Goal: Communication & Community: Answer question/provide support

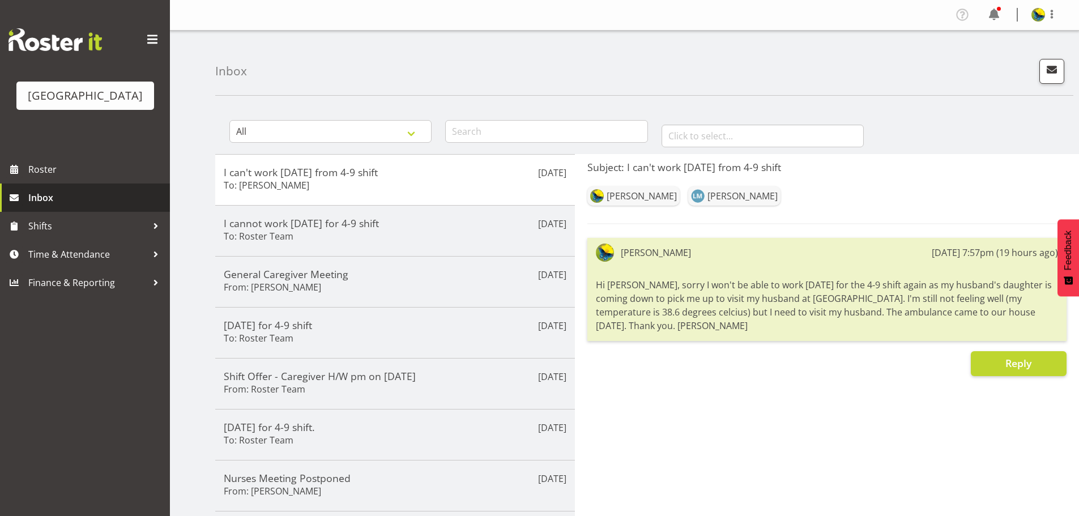
click at [104, 206] on span "Inbox" at bounding box center [96, 197] width 136 height 17
click at [1044, 77] on span "button" at bounding box center [1051, 69] width 15 height 15
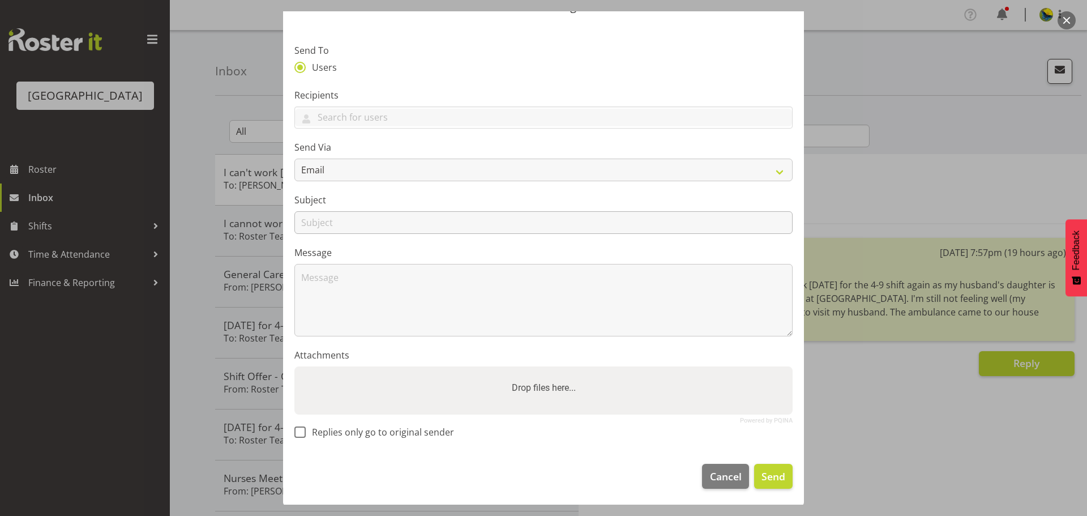
scroll to position [104, 0]
click at [543, 384] on label "Drop files here..." at bounding box center [543, 386] width 73 height 23
click at [543, 369] on input "Drop files here..." at bounding box center [543, 366] width 498 height 3
type input "C:\fakepath\PrivateEmailLettandDoc_471fc347-4c81-4679-8a55-36286894df26 (1).pdf"
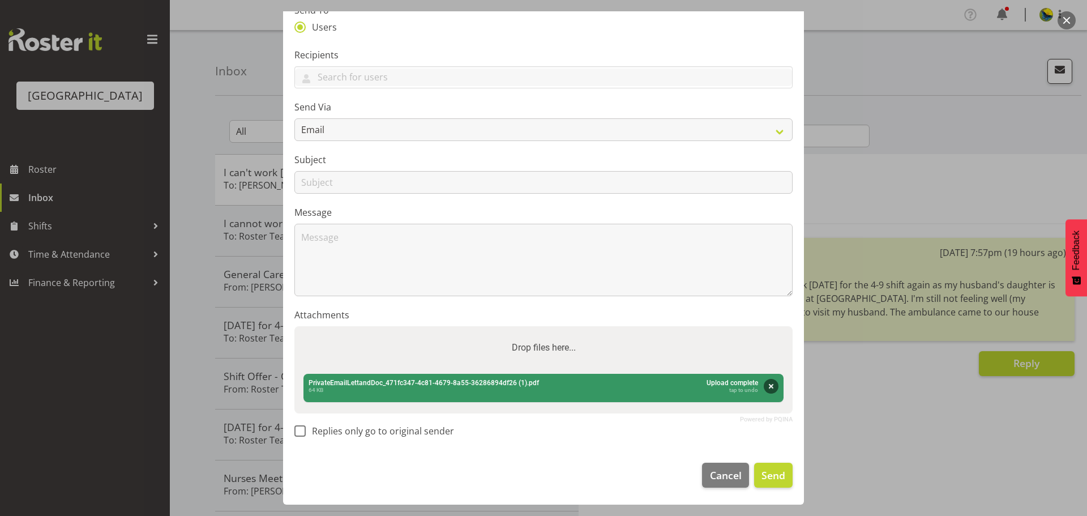
scroll to position [143, 0]
click at [516, 381] on div "Abort Retry Remove Upload Cancel Retry Remove PrivateEmailLettandDoc_471fc347-4…" at bounding box center [543, 388] width 480 height 29
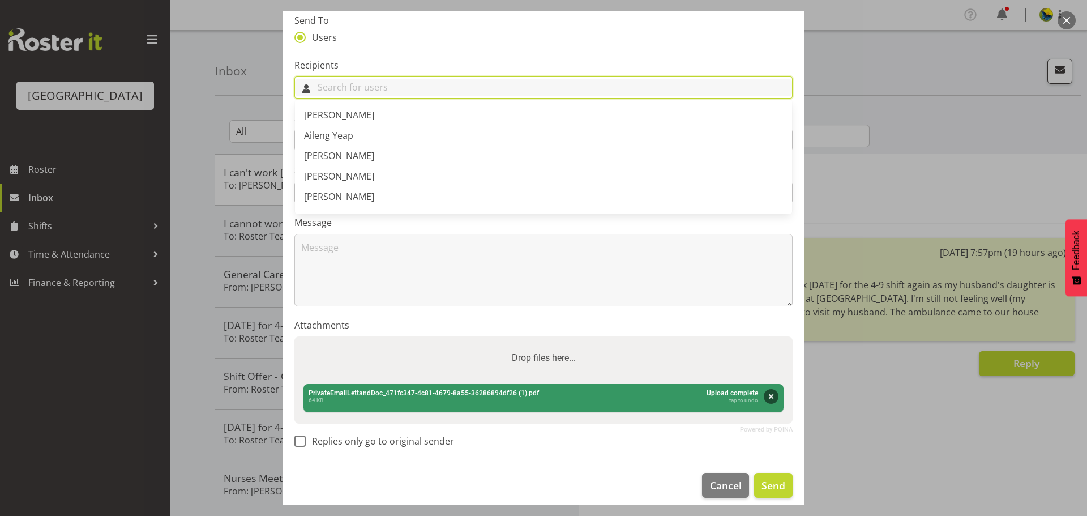
click at [460, 96] on input "text" at bounding box center [543, 88] width 497 height 18
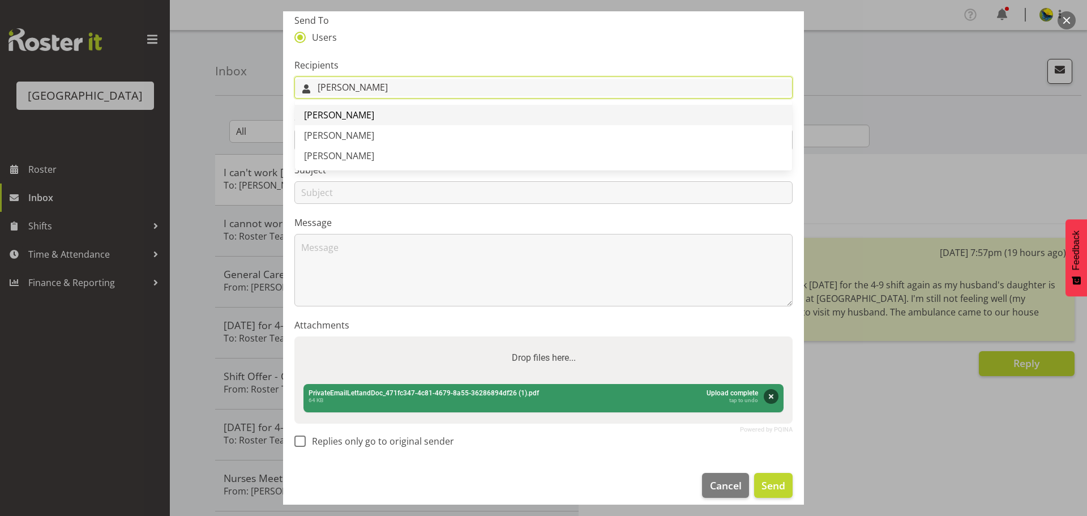
type input "maria"
click at [374, 121] on span "Maria Ramsbottom" at bounding box center [339, 115] width 70 height 12
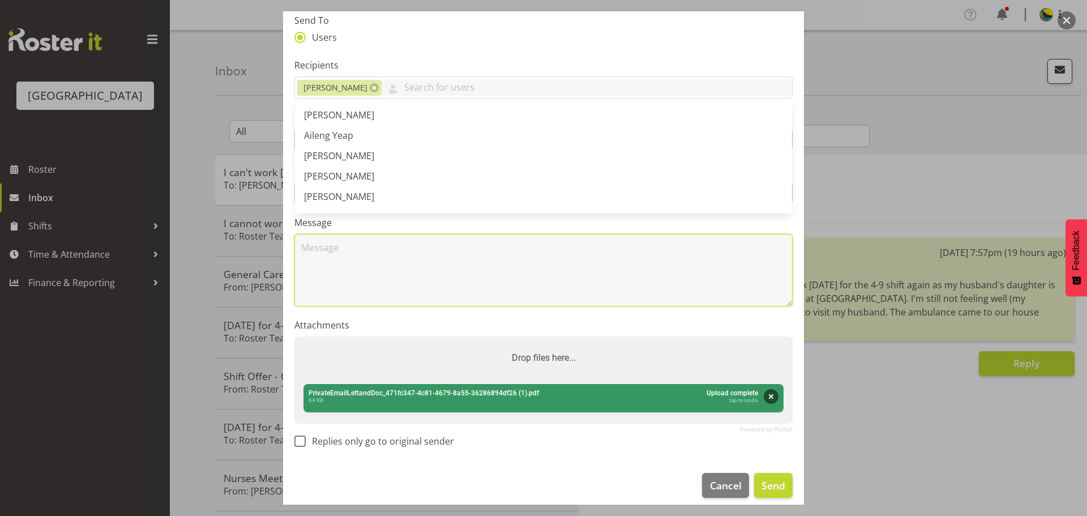
click at [597, 306] on textarea at bounding box center [543, 270] width 498 height 72
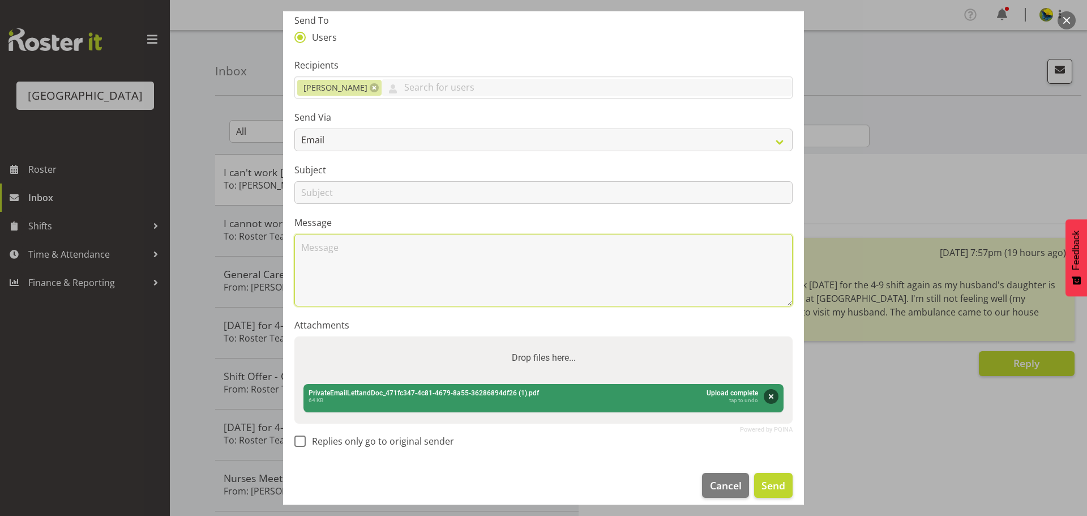
scroll to position [143, 0]
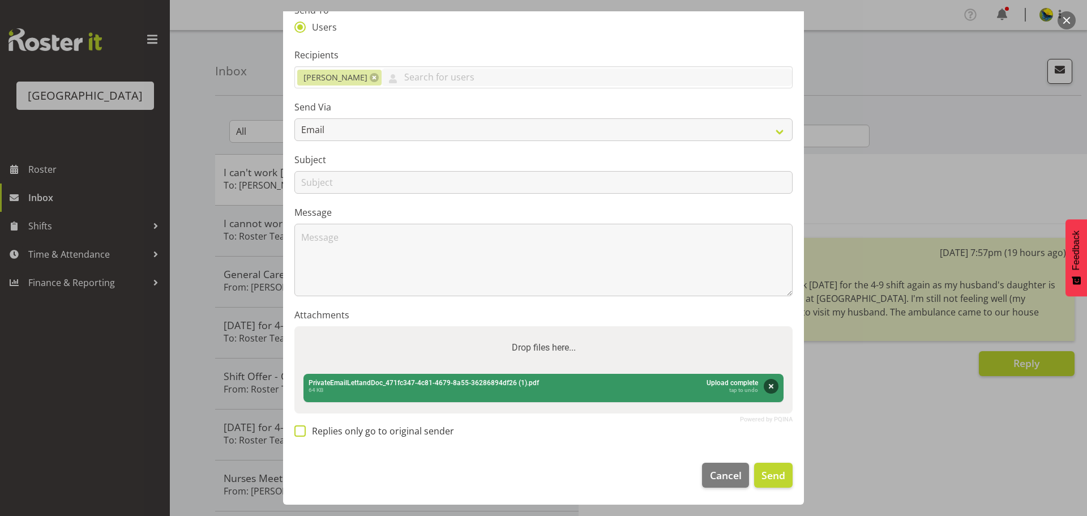
click at [301, 426] on span at bounding box center [299, 430] width 11 height 11
click at [301, 427] on input "Replies only go to original sender" at bounding box center [297, 430] width 7 height 7
checkbox input "true"
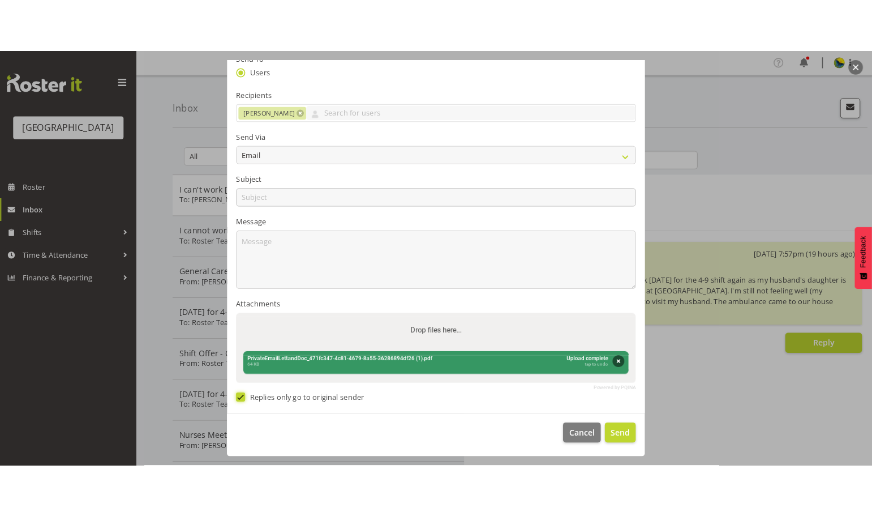
scroll to position [87, 0]
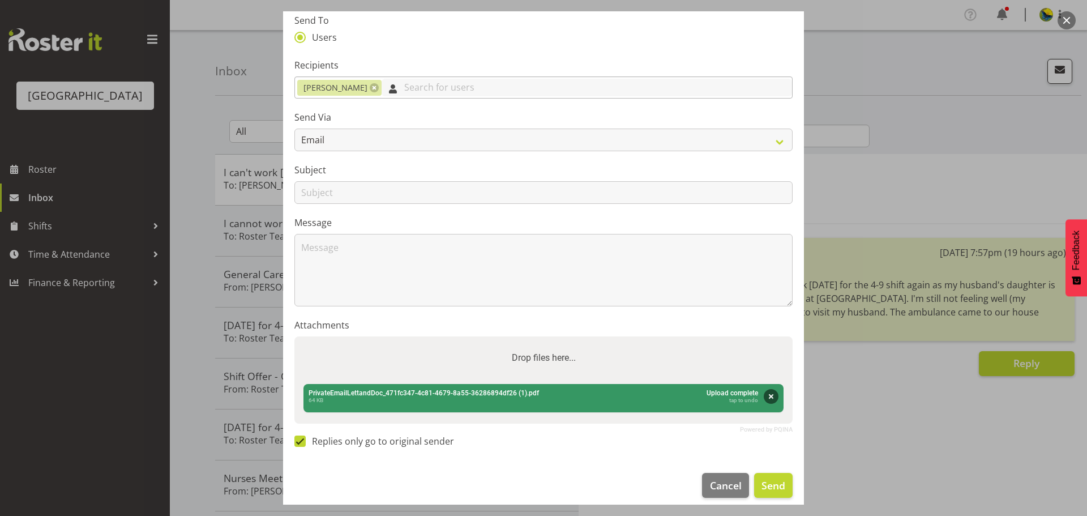
click at [440, 94] on input "text" at bounding box center [587, 88] width 410 height 18
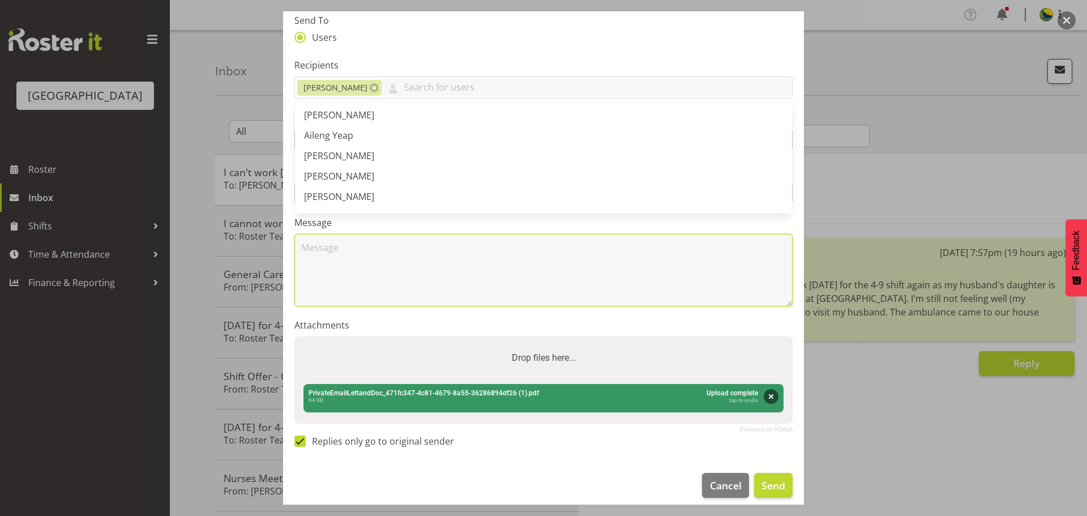
click at [415, 299] on textarea at bounding box center [543, 270] width 498 height 72
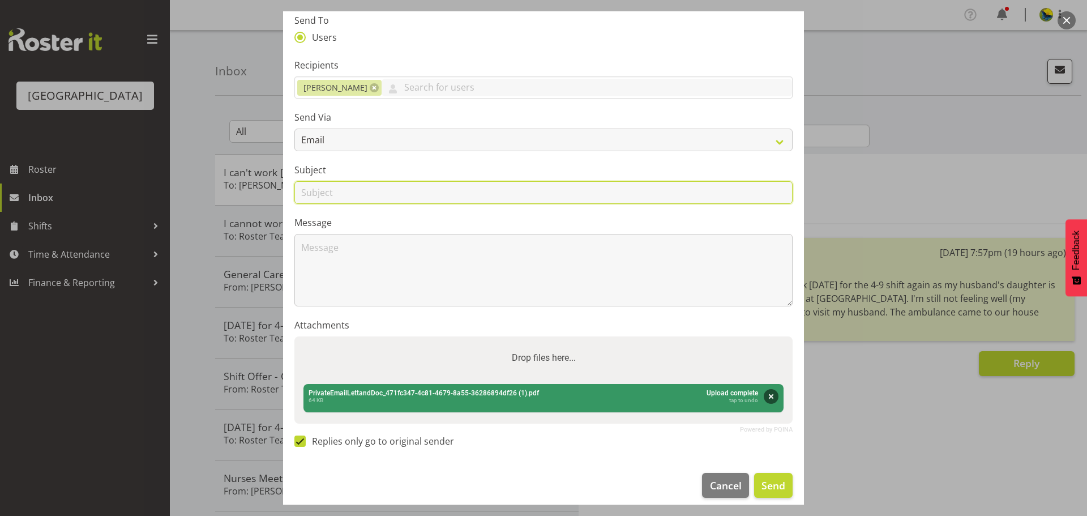
click at [553, 204] on input "text" at bounding box center [543, 192] width 498 height 23
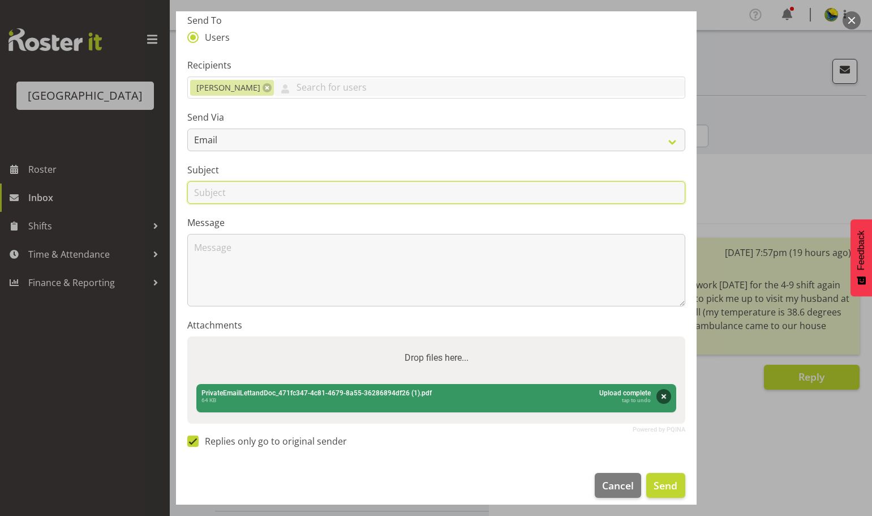
click at [491, 204] on input "text" at bounding box center [436, 192] width 498 height 23
type input "Off Work Certificate"
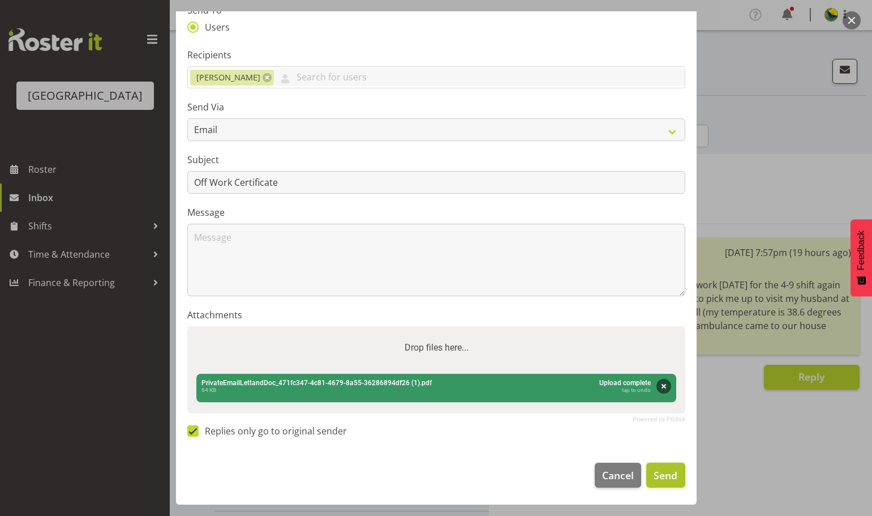
click at [661, 471] on span "Send" at bounding box center [666, 475] width 24 height 15
click at [664, 478] on span "Send" at bounding box center [666, 475] width 24 height 15
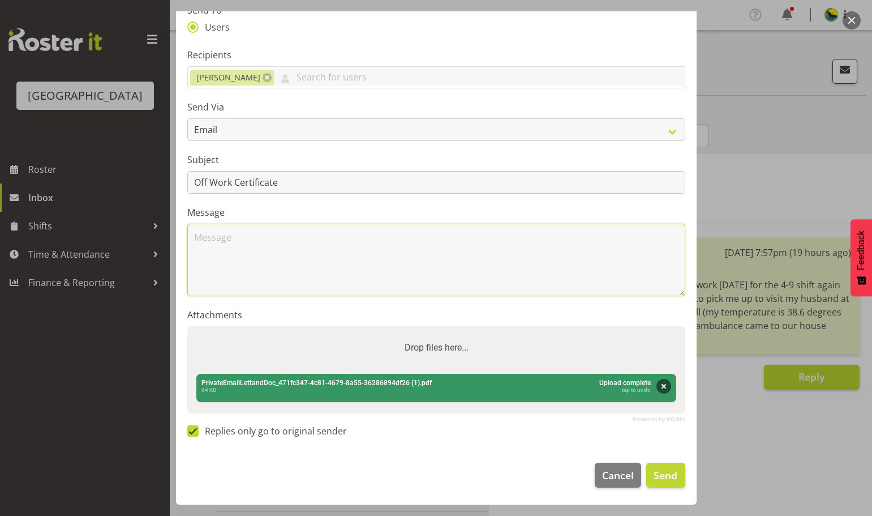
click at [296, 225] on textarea at bounding box center [436, 260] width 498 height 72
click at [403, 224] on textarea at bounding box center [436, 260] width 498 height 72
paste textarea "Hi Maria, sorry I can't work for a few days because I'm not feeling well."
drag, startPoint x: 238, startPoint y: 220, endPoint x: 153, endPoint y: 223, distance: 84.4
click at [153, 223] on div "Send Message Send To Users Recipients Maria Ramsbottom Abigail Savage Aileng Ye…" at bounding box center [436, 258] width 872 height 516
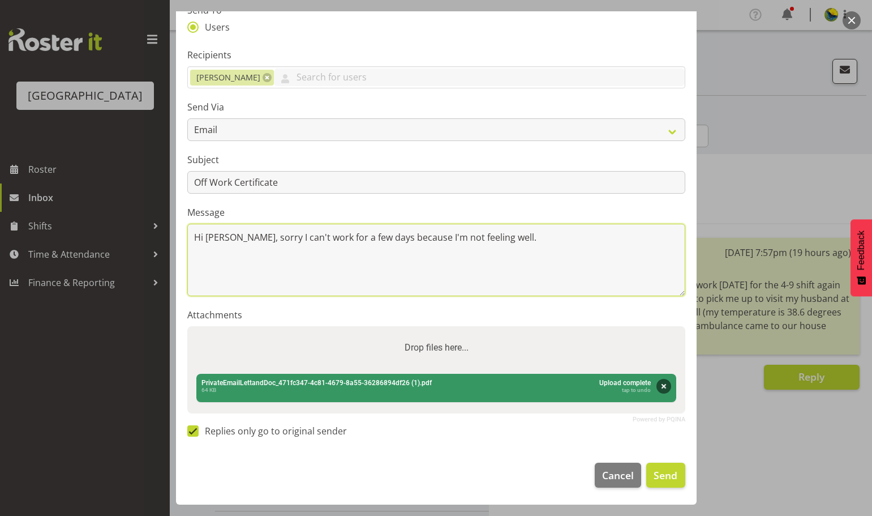
click at [548, 225] on textarea "Hi Maria, sorry I can't work for a few days because I'm not feeling well." at bounding box center [436, 260] width 498 height 72
click at [599, 224] on textarea "Hi Maria, sorry I can't work for a few days because I'm not feeling well." at bounding box center [436, 260] width 498 height 72
paste textarea "I've attached an off work certificate from the doctor."
type textarea "Hi [PERSON_NAME], sorry I can't work for a few days because I'm not feeling wel…"
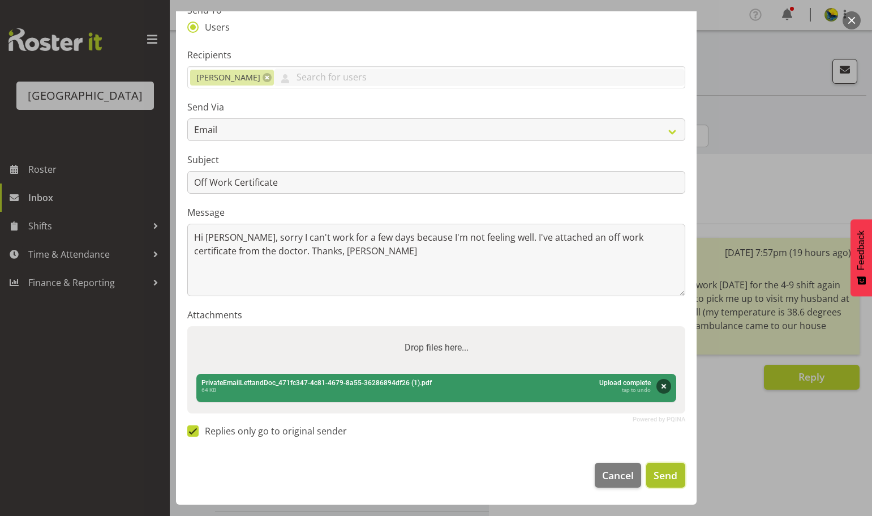
click at [667, 478] on span "Send" at bounding box center [666, 475] width 24 height 15
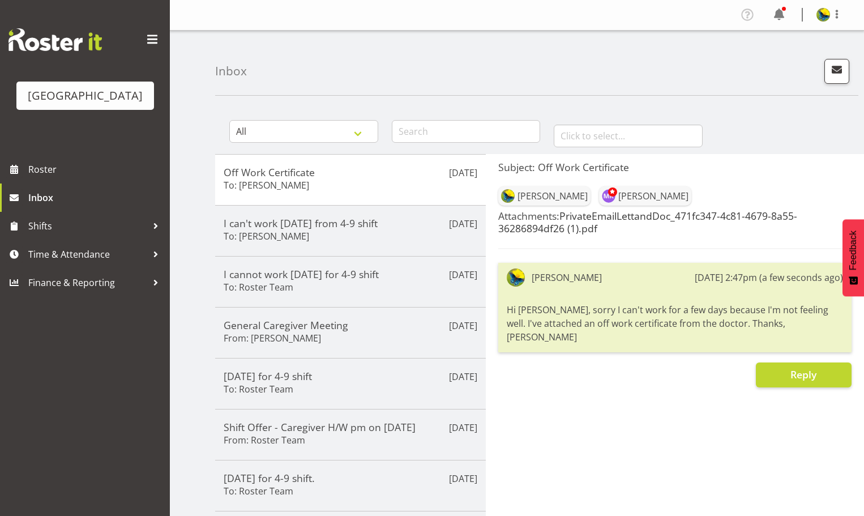
click at [653, 234] on link "PrivateEmailLettandDoc_471fc347-4c81-4679-8a55-36286894df26 (1).pdf" at bounding box center [647, 222] width 299 height 26
drag, startPoint x: 576, startPoint y: 370, endPoint x: 501, endPoint y: 321, distance: 90.0
click at [501, 321] on div "Gemma Hall 25th Aug 2:47pm (a few seconds ago) Hi Maria, sorry I can't work for…" at bounding box center [675, 307] width 354 height 89
copy div "Hi [PERSON_NAME], sorry I can't work for a few days because I'm not feeling wel…"
click at [600, 421] on div "Subject: Off Work Certificate Gemma Hall Maria Ramsbottom Attachments: PrivateE…" at bounding box center [675, 427] width 379 height 546
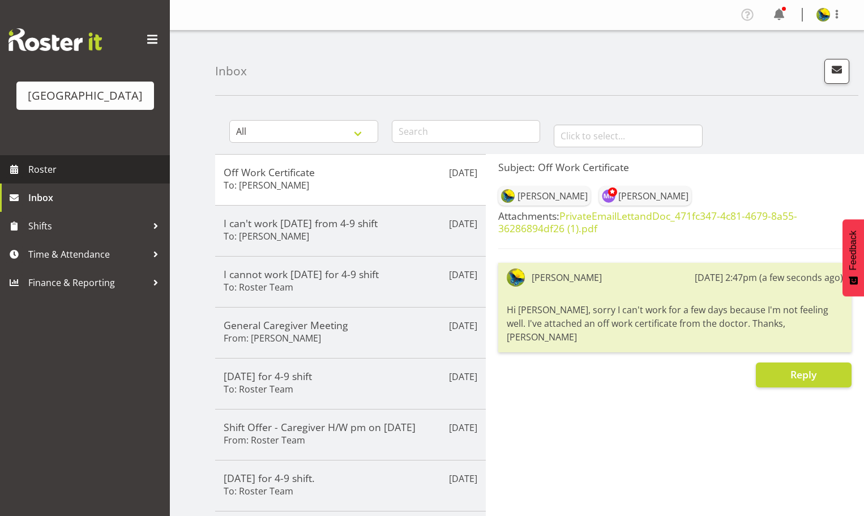
click at [97, 183] on link "Roster" at bounding box center [85, 169] width 170 height 28
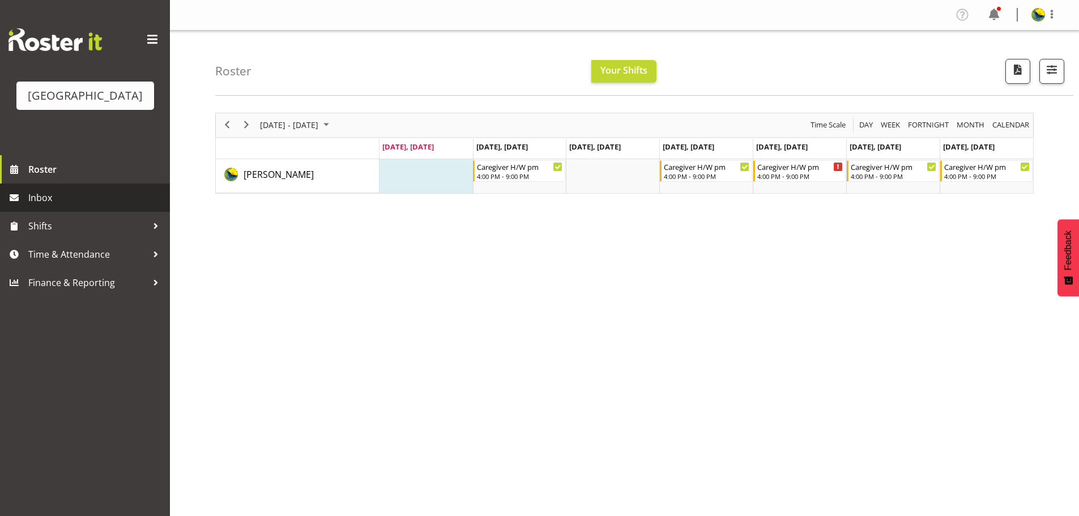
click at [79, 206] on span "Inbox" at bounding box center [96, 197] width 136 height 17
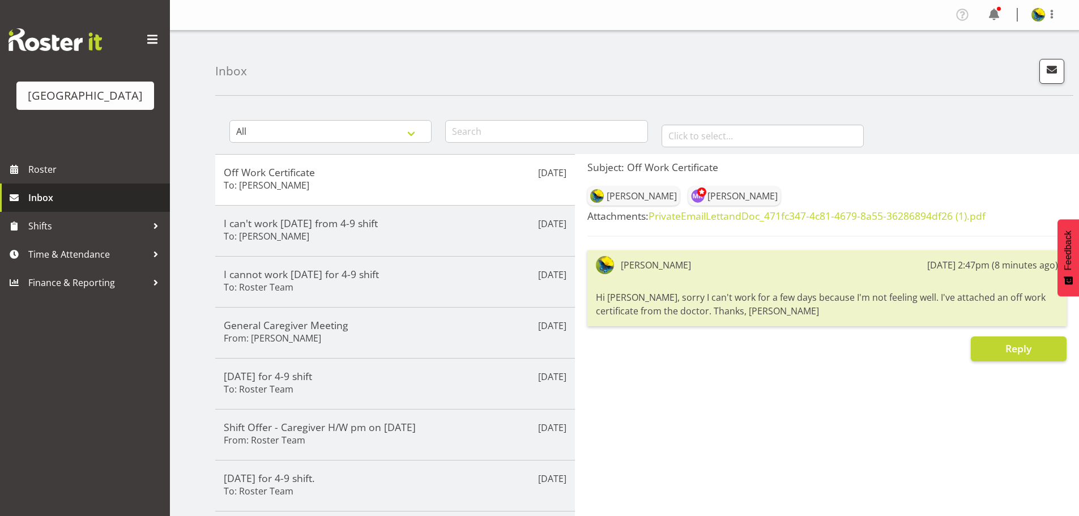
click at [121, 206] on span "Inbox" at bounding box center [96, 197] width 136 height 17
click at [1044, 77] on span "button" at bounding box center [1051, 69] width 15 height 15
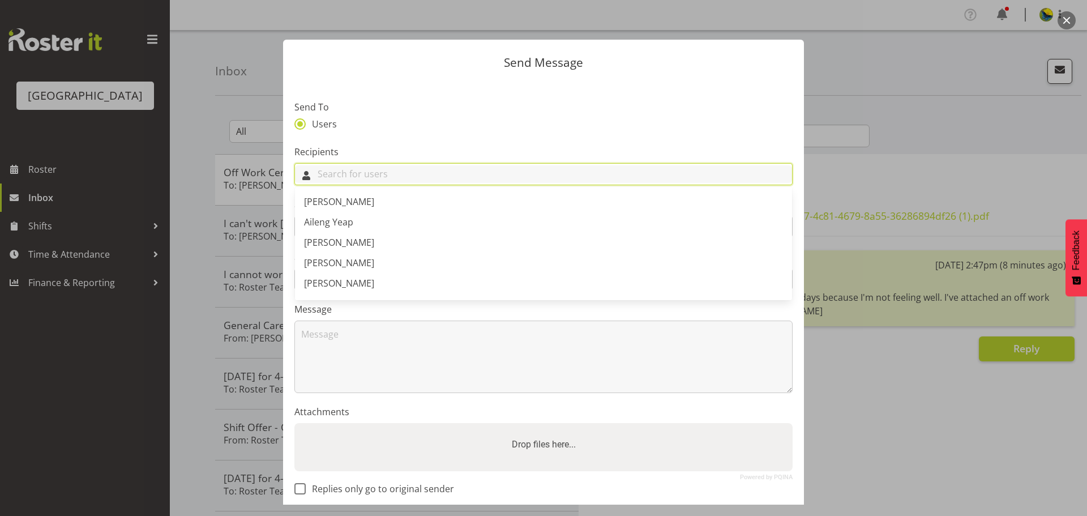
click at [459, 183] on input "text" at bounding box center [543, 174] width 497 height 18
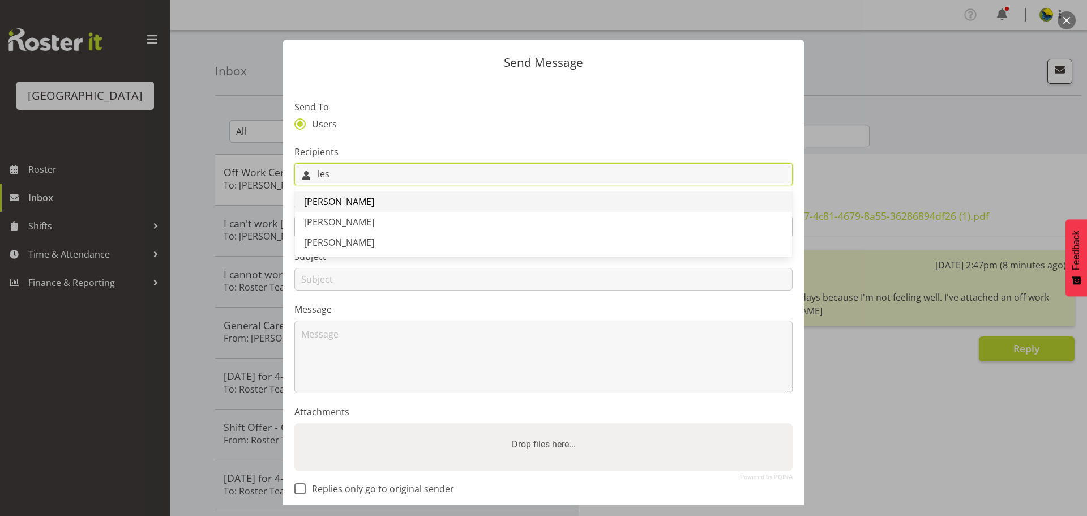
type input "les"
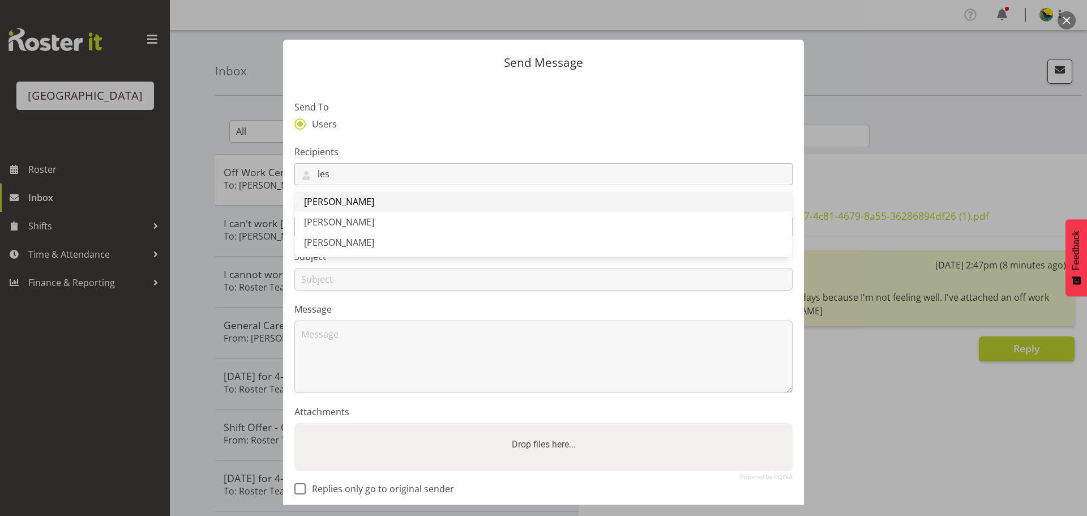
click at [406, 212] on link "[PERSON_NAME]" at bounding box center [543, 201] width 497 height 20
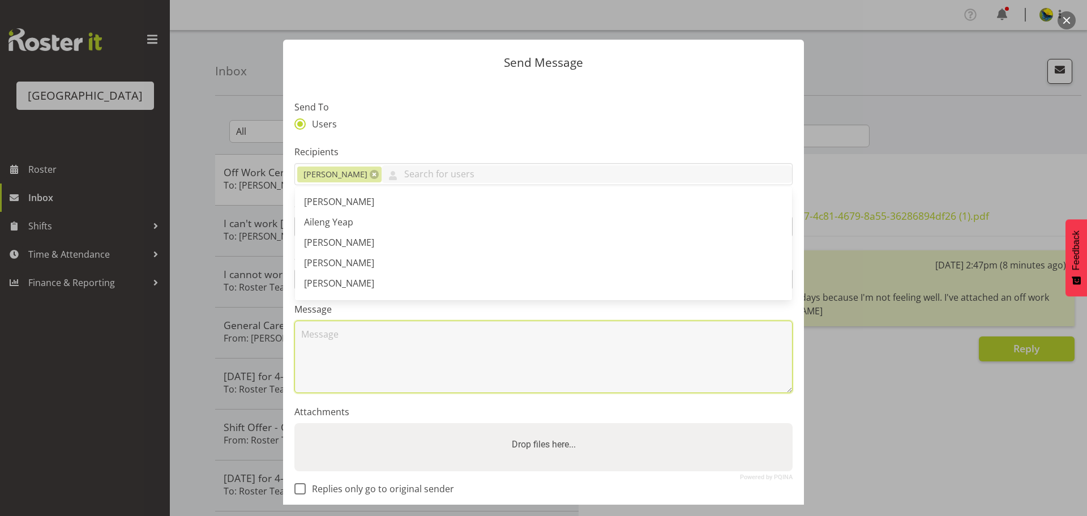
click at [429, 387] on textarea at bounding box center [543, 356] width 498 height 72
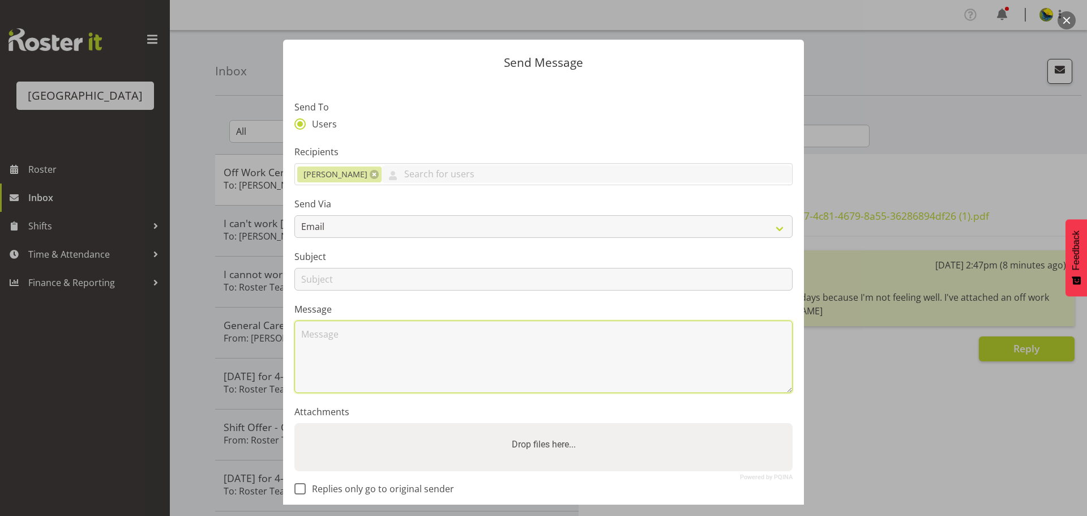
paste textarea "Hi [PERSON_NAME], sorry I can't work for a few days because I'm not feeling wel…"
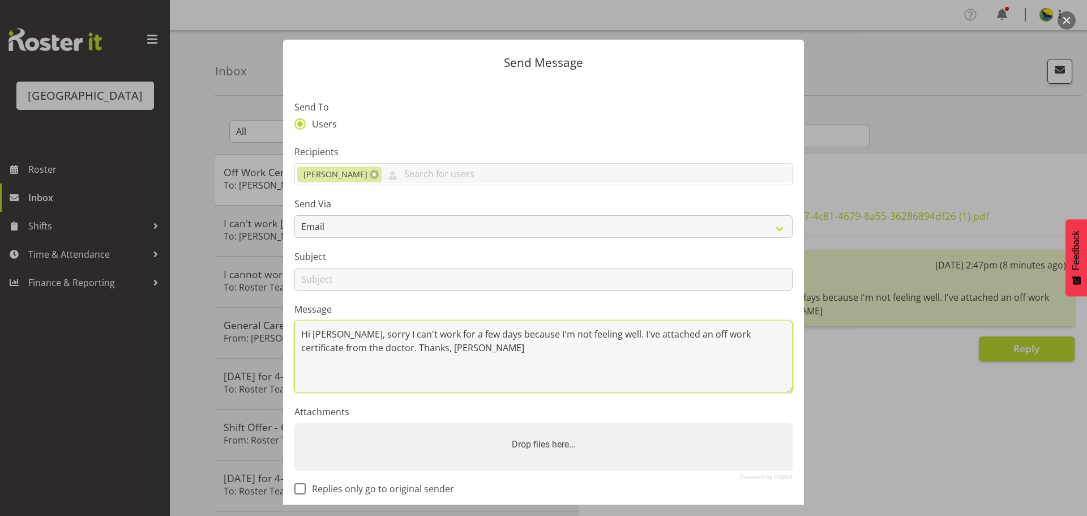
drag, startPoint x: 341, startPoint y: 363, endPoint x: 318, endPoint y: 362, distance: 23.2
click at [318, 362] on textarea "Hi [PERSON_NAME], sorry I can't work for a few days because I'm not feeling wel…" at bounding box center [543, 356] width 498 height 72
type textarea "Hi [PERSON_NAME], sorry I can't work for a few days because I'm not feeling wel…"
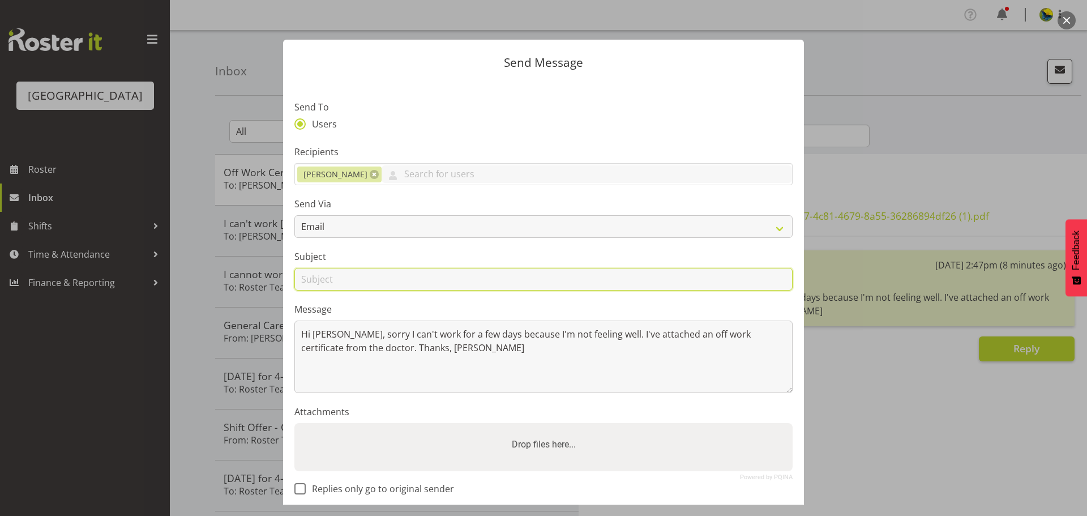
click at [379, 290] on input "text" at bounding box center [543, 279] width 498 height 23
click at [600, 290] on input "text" at bounding box center [543, 279] width 498 height 23
click at [617, 430] on section "Send To Users Recipients Lesley McKen Abigail Savage Aileng Yeap Alem Abreha Al…" at bounding box center [543, 295] width 521 height 430
click at [540, 456] on label "Drop files here..." at bounding box center [543, 444] width 73 height 23
click at [540, 426] on input "Drop files here..." at bounding box center [543, 424] width 498 height 3
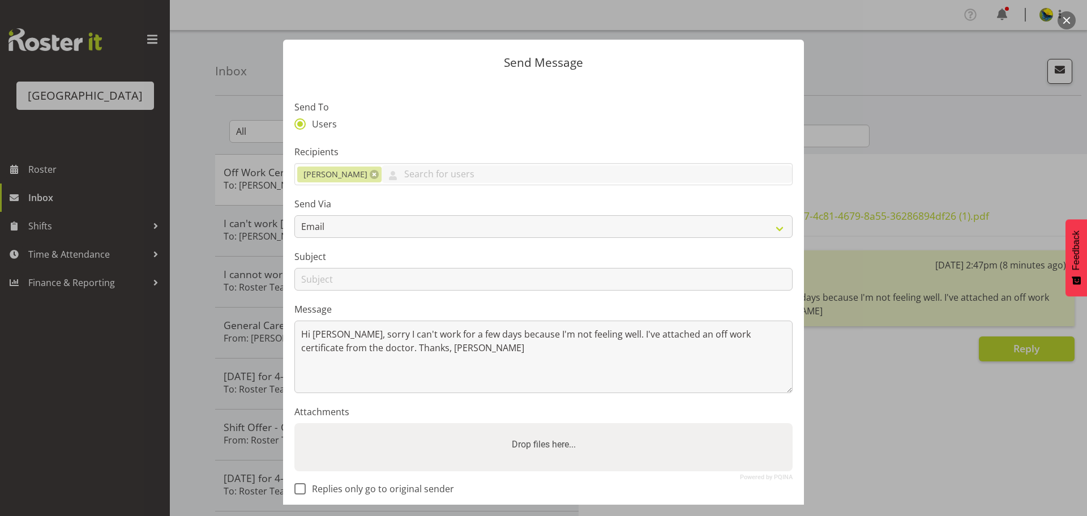
type input "C:\fakepath\PrivateEmailLettandDoc_471fc347-4c81-4679-8a55-36286894df26 (1).pdf"
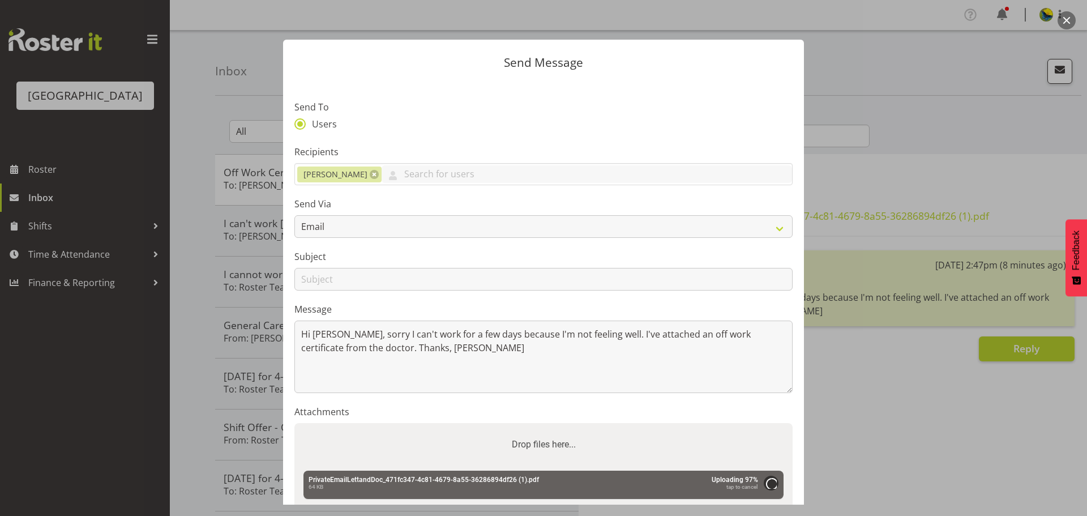
scroll to position [113, 0]
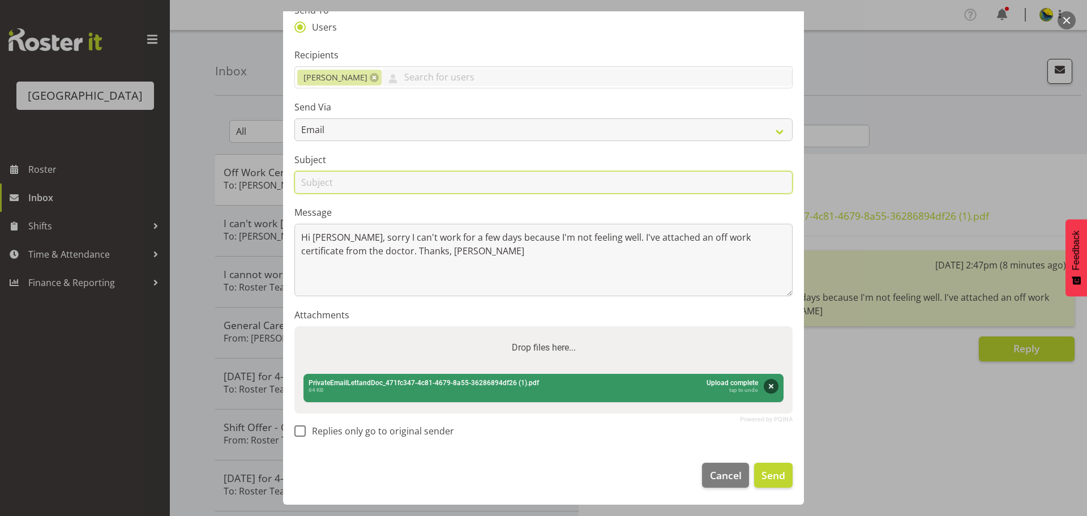
drag, startPoint x: 68, startPoint y: 220, endPoint x: 508, endPoint y: 191, distance: 440.8
click at [508, 191] on input "text" at bounding box center [543, 182] width 498 height 23
type input "Off Work Certificate"
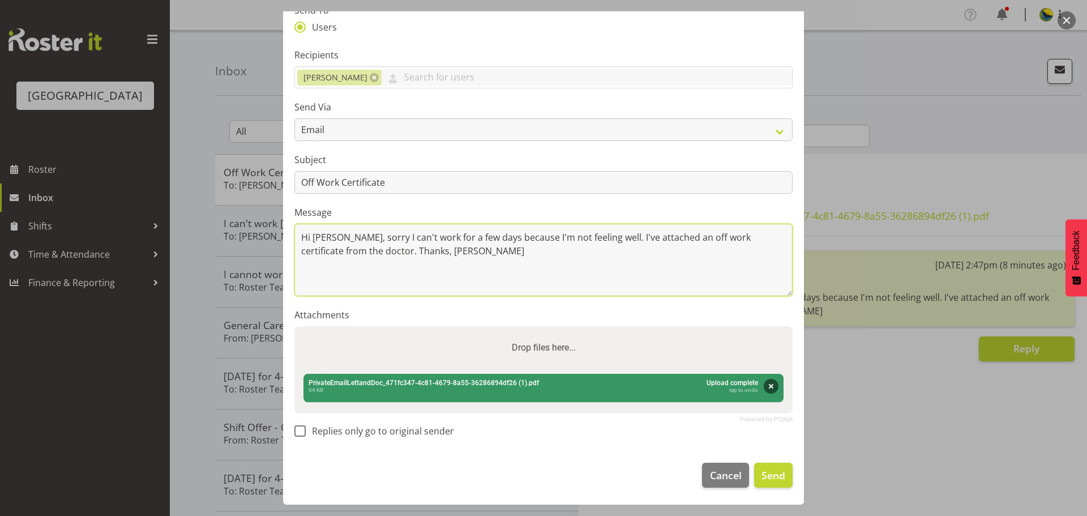
click at [585, 285] on textarea "Hi [PERSON_NAME], sorry I can't work for a few days because I'm not feeling wel…" at bounding box center [543, 260] width 498 height 72
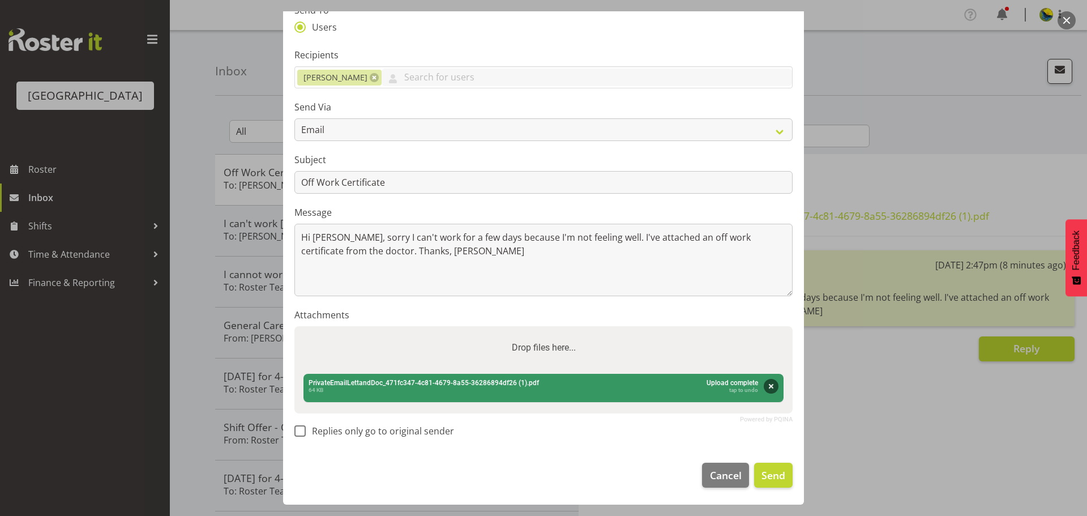
click at [294, 452] on section "Send To Users Recipients Lesley McKen Abigail Savage Aileng Yeap Alem Abreha Al…" at bounding box center [543, 217] width 521 height 469
click at [303, 437] on span at bounding box center [299, 430] width 11 height 11
click at [302, 435] on input "Replies only go to original sender" at bounding box center [297, 430] width 7 height 7
checkbox input "true"
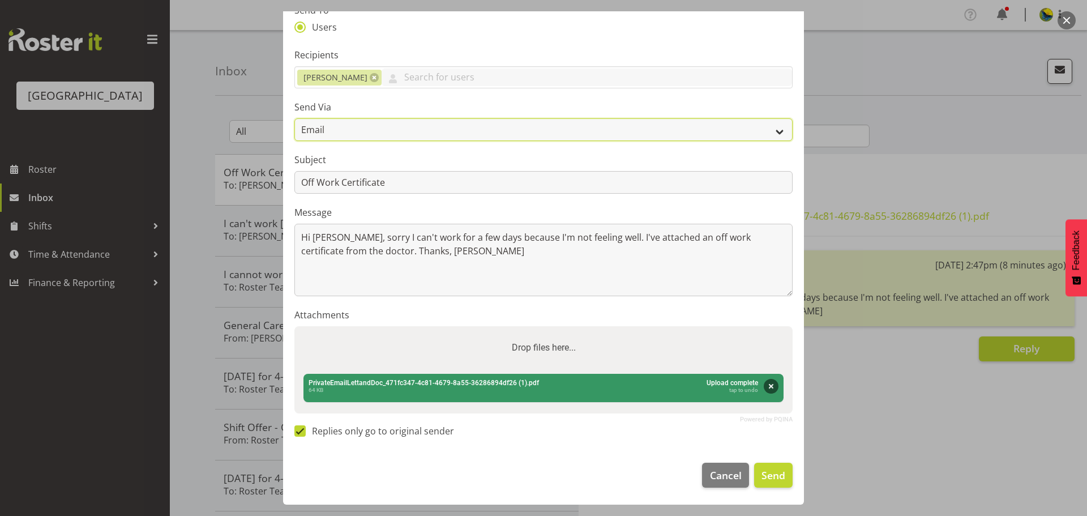
click at [660, 127] on select "Email SMS" at bounding box center [543, 129] width 498 height 23
click at [294, 118] on select "Email SMS" at bounding box center [543, 129] width 498 height 23
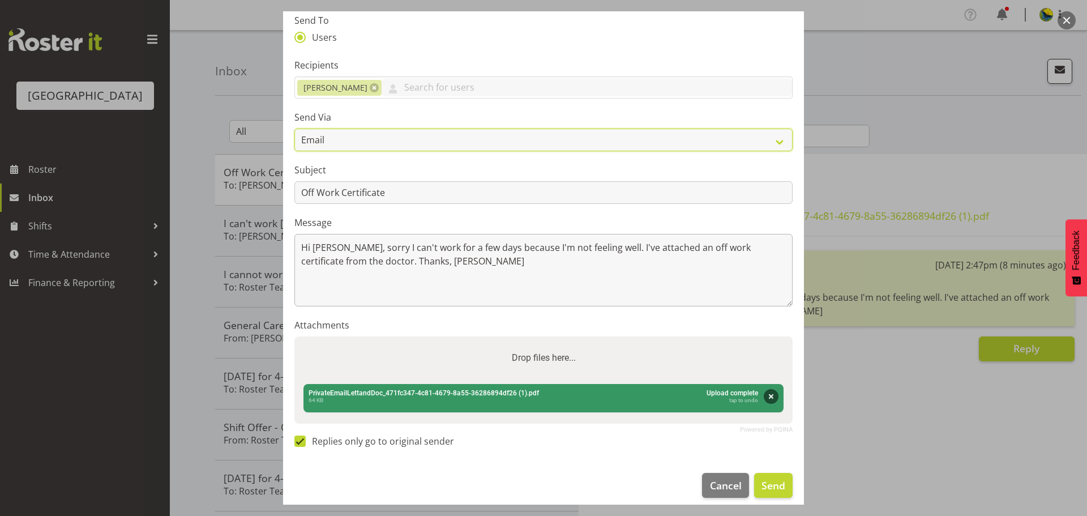
scroll to position [0, 0]
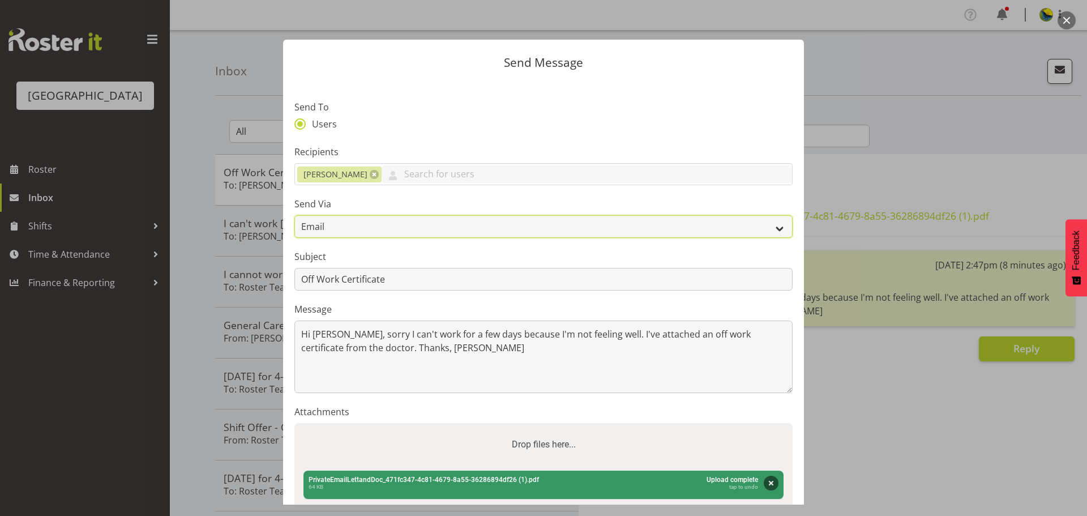
click at [554, 238] on select "Email SMS" at bounding box center [543, 226] width 498 height 23
click at [294, 230] on select "Email SMS" at bounding box center [543, 226] width 498 height 23
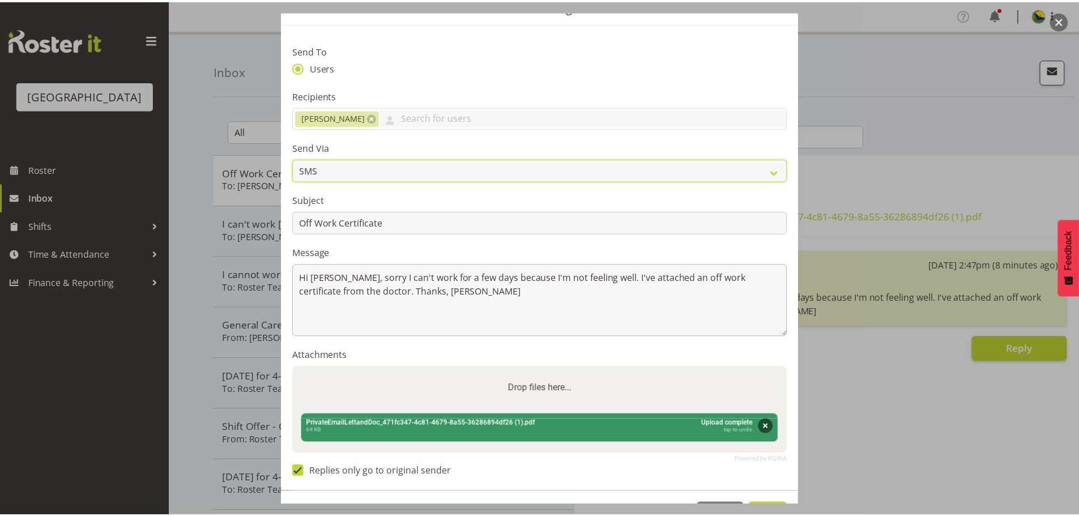
scroll to position [143, 0]
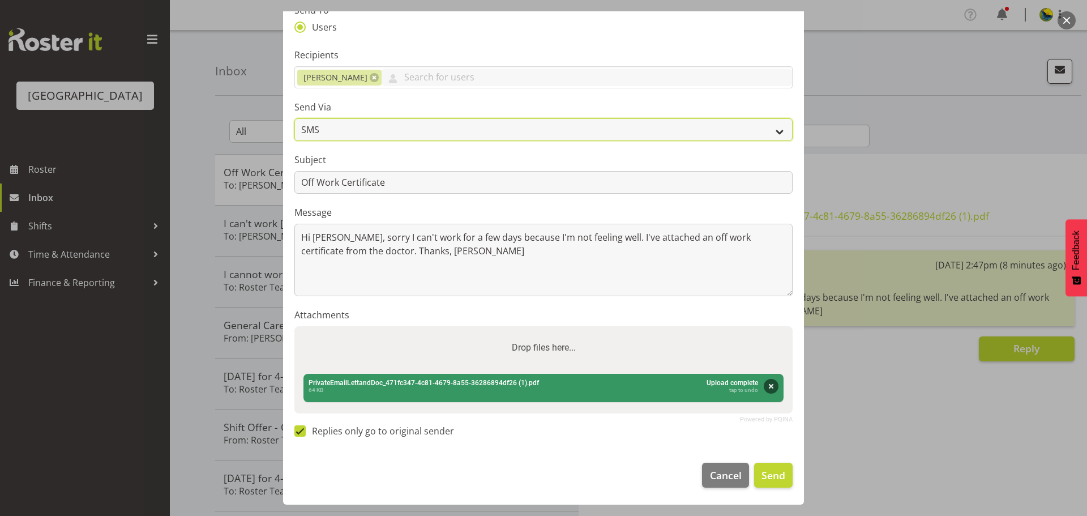
click at [765, 118] on select "Email SMS" at bounding box center [543, 129] width 498 height 23
select select "email"
click at [294, 118] on select "Email SMS" at bounding box center [543, 129] width 498 height 23
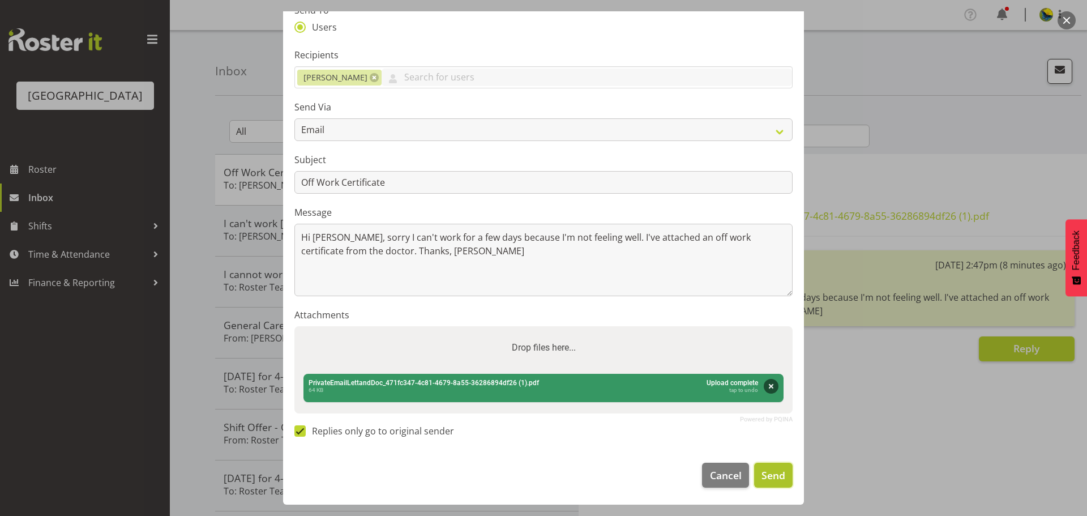
click at [761, 480] on span "Send" at bounding box center [773, 475] width 24 height 15
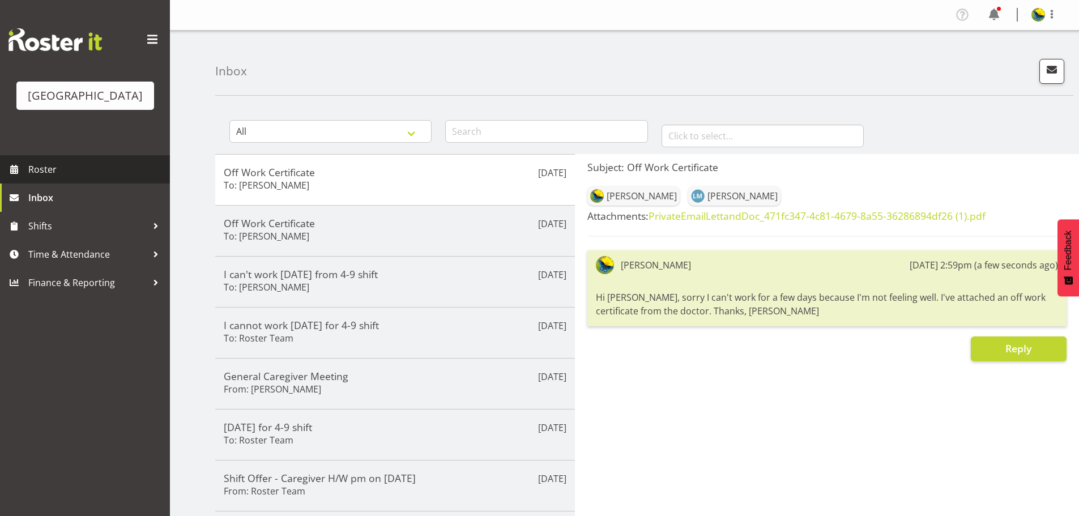
click at [74, 178] on span "Roster" at bounding box center [96, 169] width 136 height 17
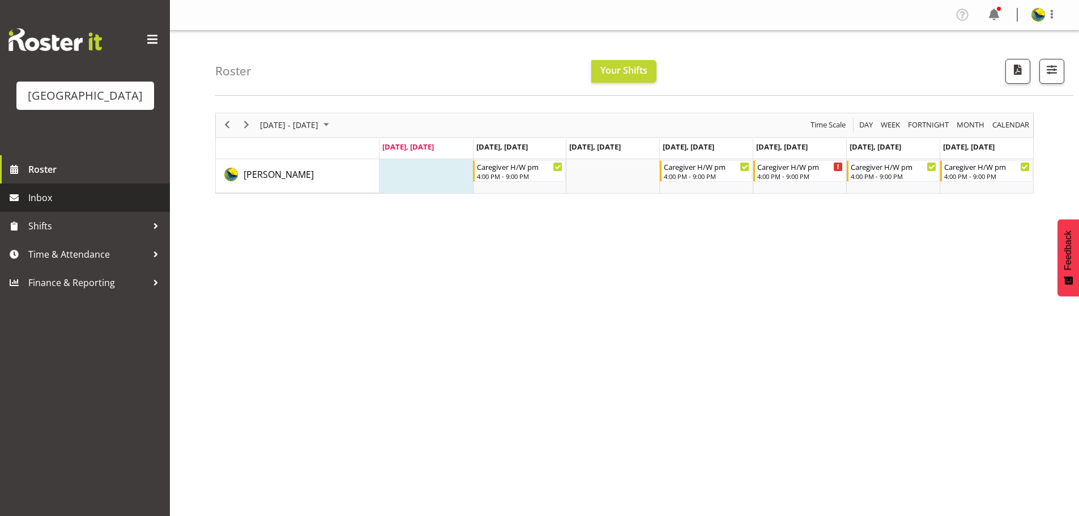
click at [58, 206] on span "Inbox" at bounding box center [96, 197] width 136 height 17
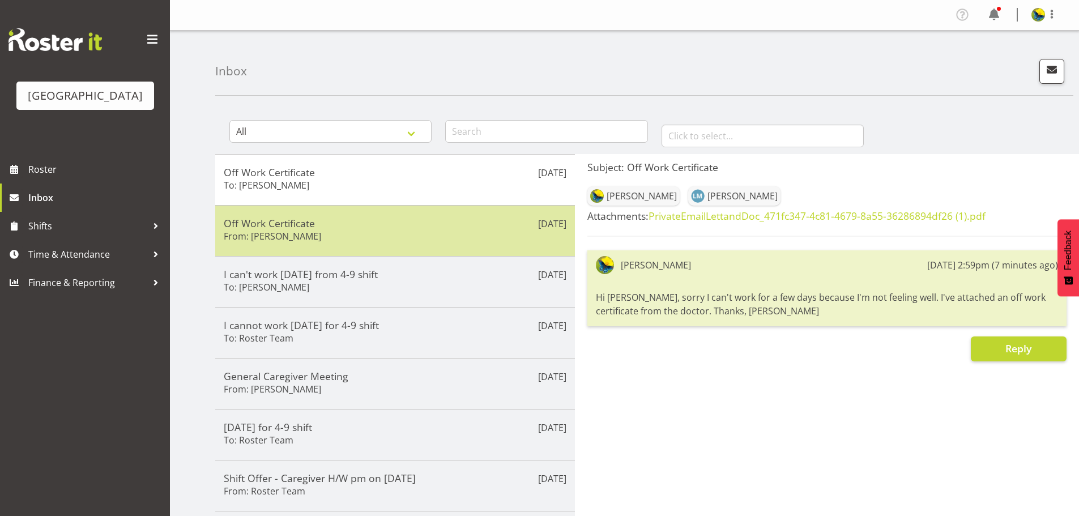
click at [413, 229] on h5 "Off Work Certificate" at bounding box center [395, 223] width 343 height 12
